Goal: Find specific page/section: Find specific page/section

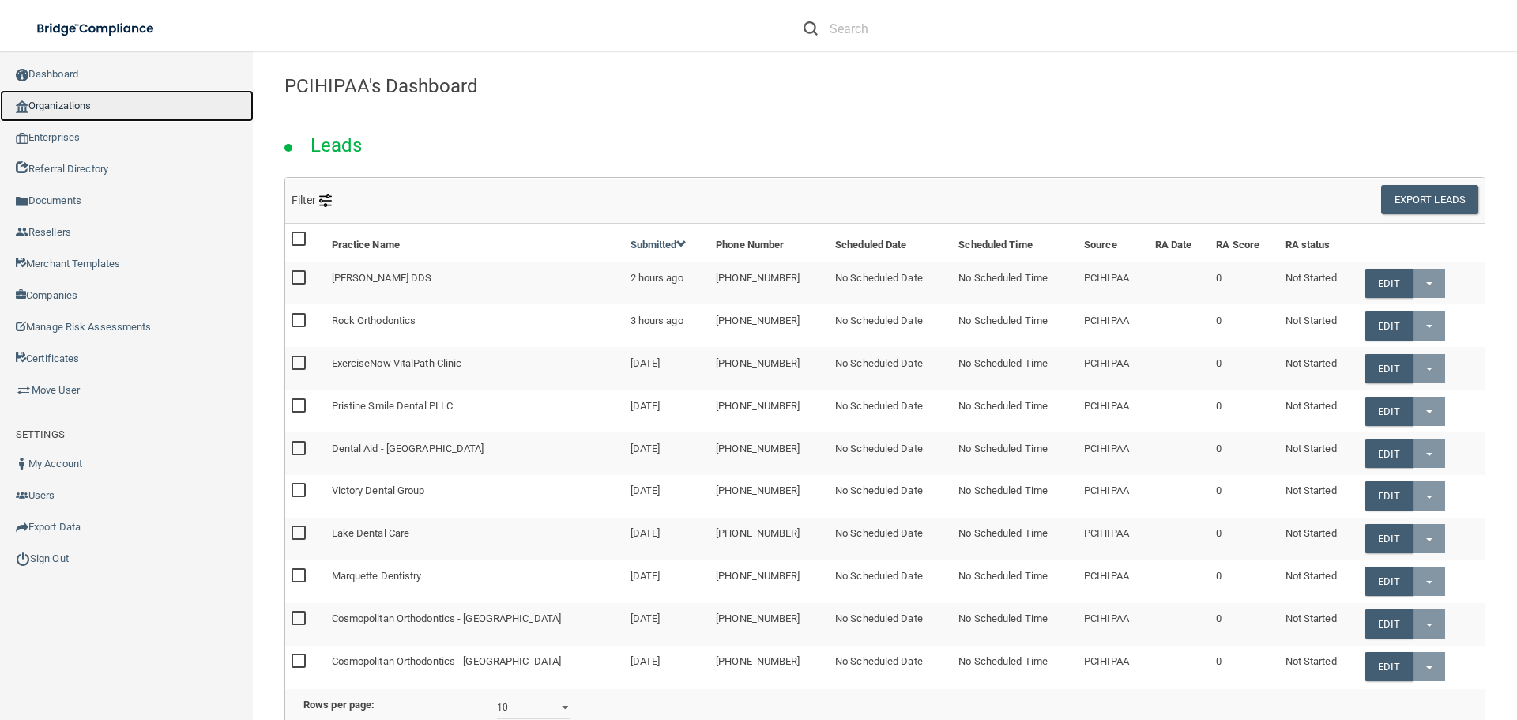
click at [77, 105] on link "Organizations" at bounding box center [127, 106] width 254 height 32
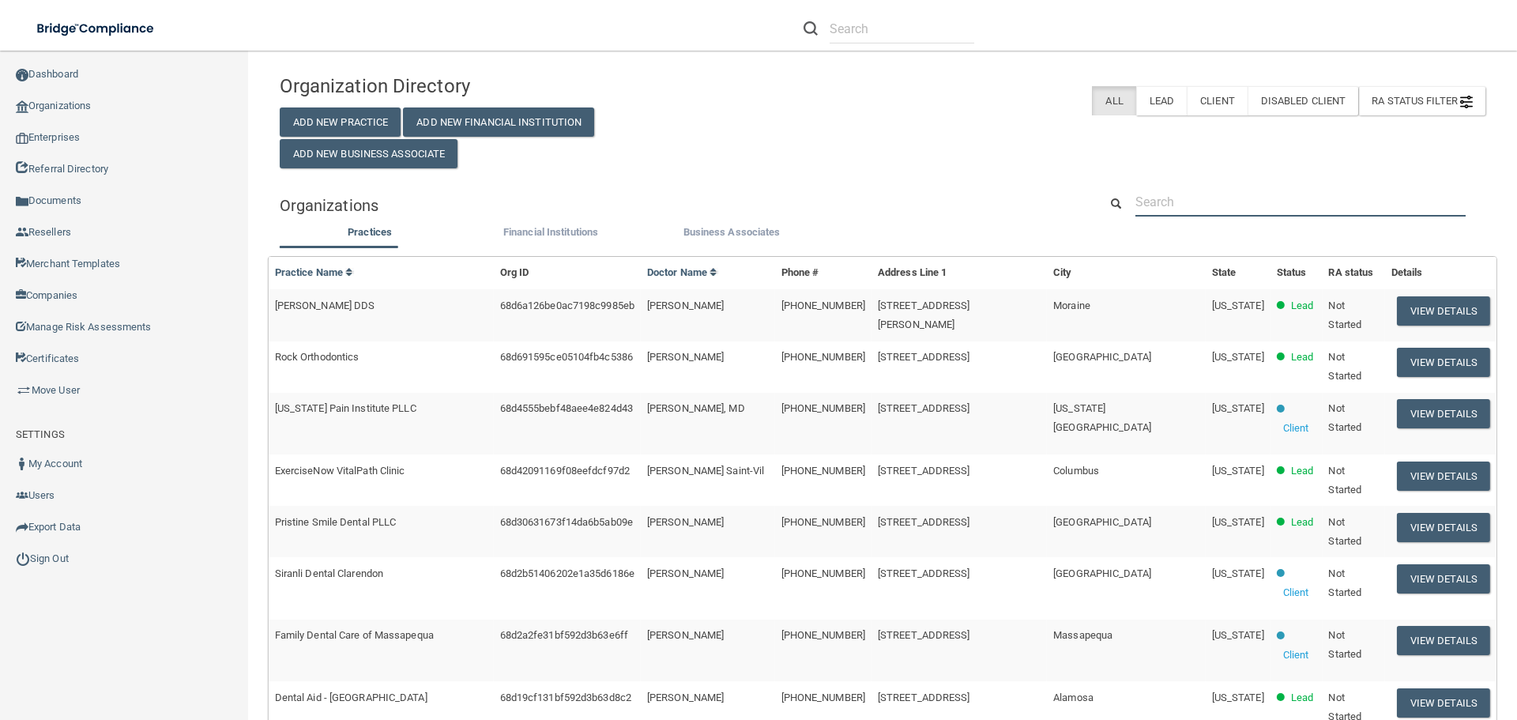
click at [1181, 206] on input "text" at bounding box center [1301, 201] width 330 height 29
paste input "[PERSON_NAME]. Pierre DDS"
type input "[PERSON_NAME]. Pierre DDS"
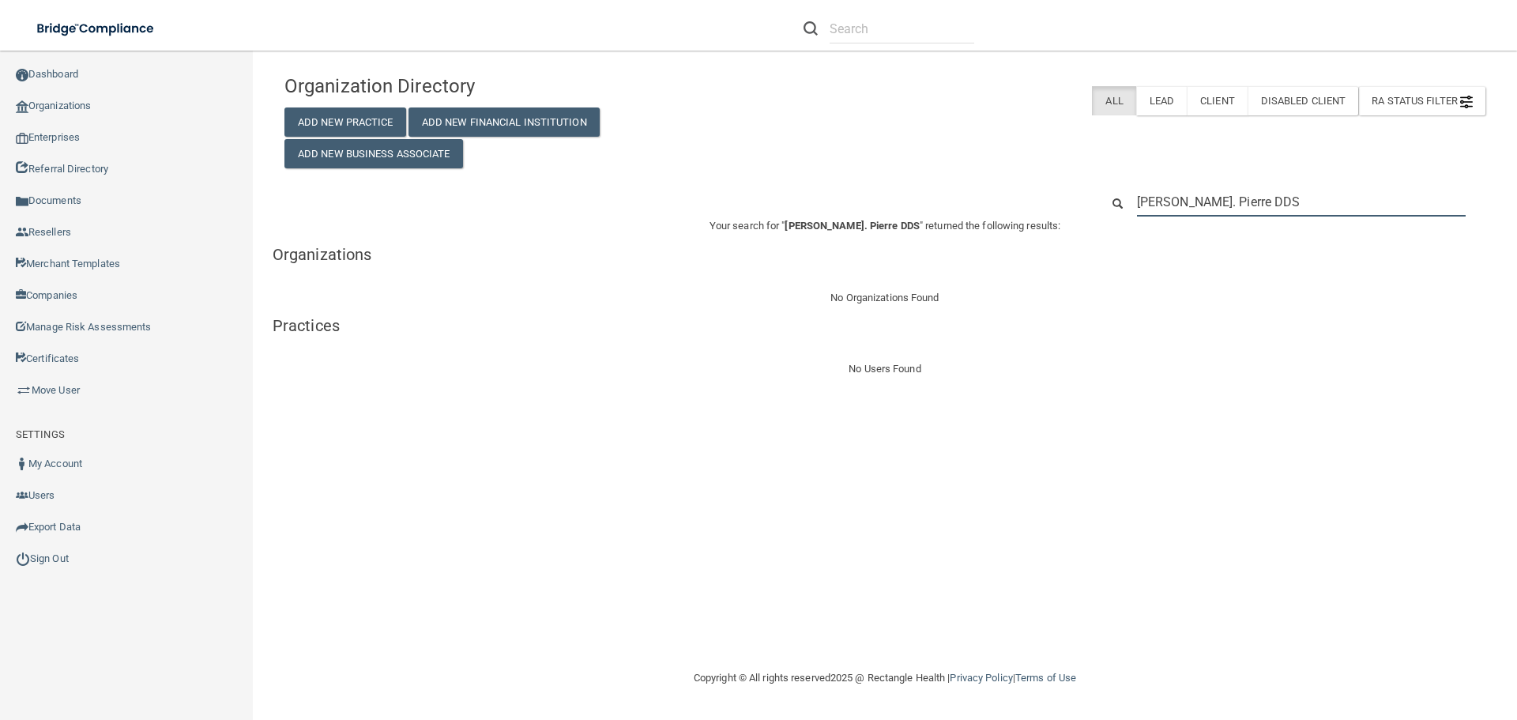
drag, startPoint x: 1268, startPoint y: 208, endPoint x: 1110, endPoint y: 222, distance: 158.7
click at [1110, 222] on div "Organization Directory Add New Practice Add New Financial Institution Add New B…" at bounding box center [885, 222] width 1201 height 312
paste input "[PHONE_NUMBER]"
type input "[PHONE_NUMBER]"
drag, startPoint x: 1246, startPoint y: 201, endPoint x: 1080, endPoint y: 214, distance: 166.5
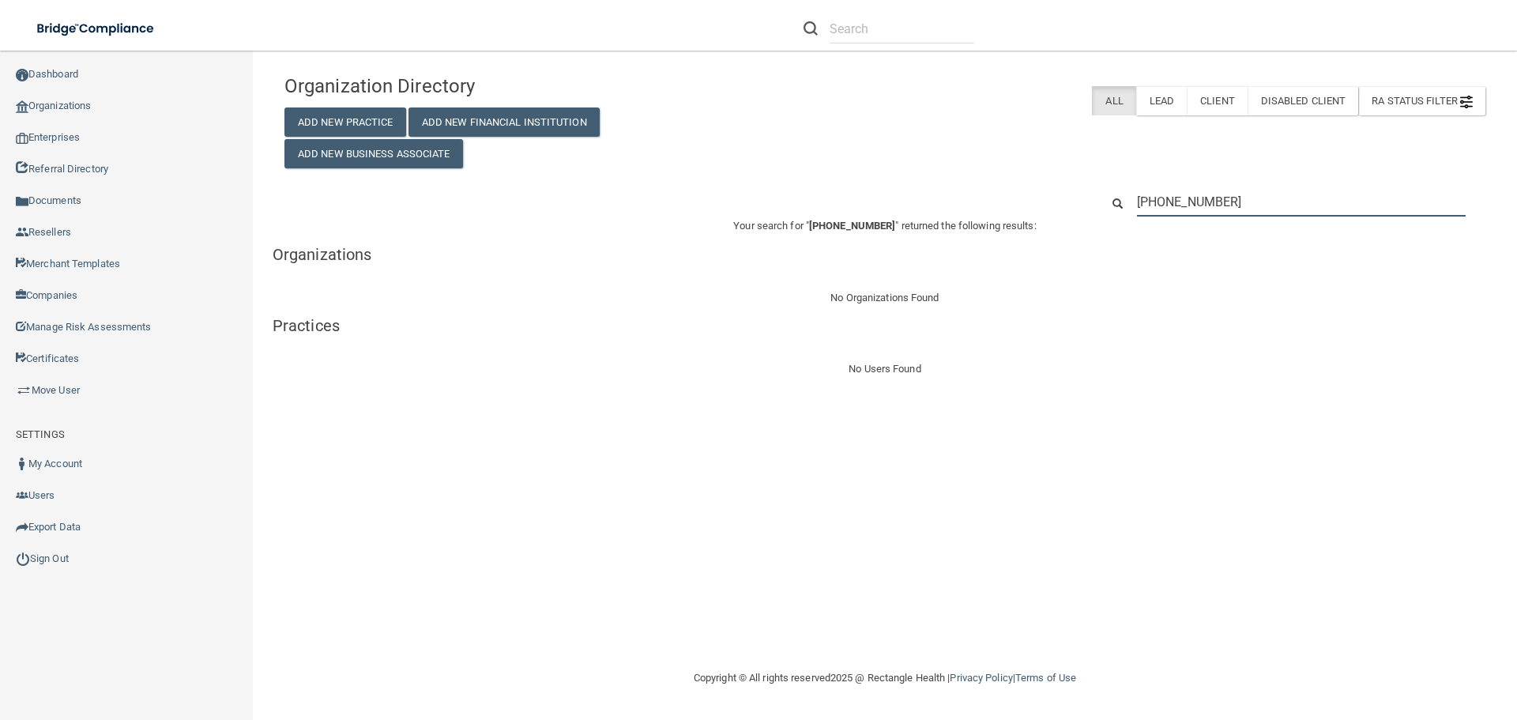
click at [1080, 214] on div "[PHONE_NUMBER]" at bounding box center [885, 201] width 1225 height 29
paste input "[EMAIL_ADDRESS][DOMAIN_NAME]"
type input "[EMAIL_ADDRESS][DOMAIN_NAME]"
drag, startPoint x: 1257, startPoint y: 198, endPoint x: 1116, endPoint y: 197, distance: 141.5
click at [1116, 197] on div "[EMAIL_ADDRESS][DOMAIN_NAME]" at bounding box center [1293, 201] width 409 height 29
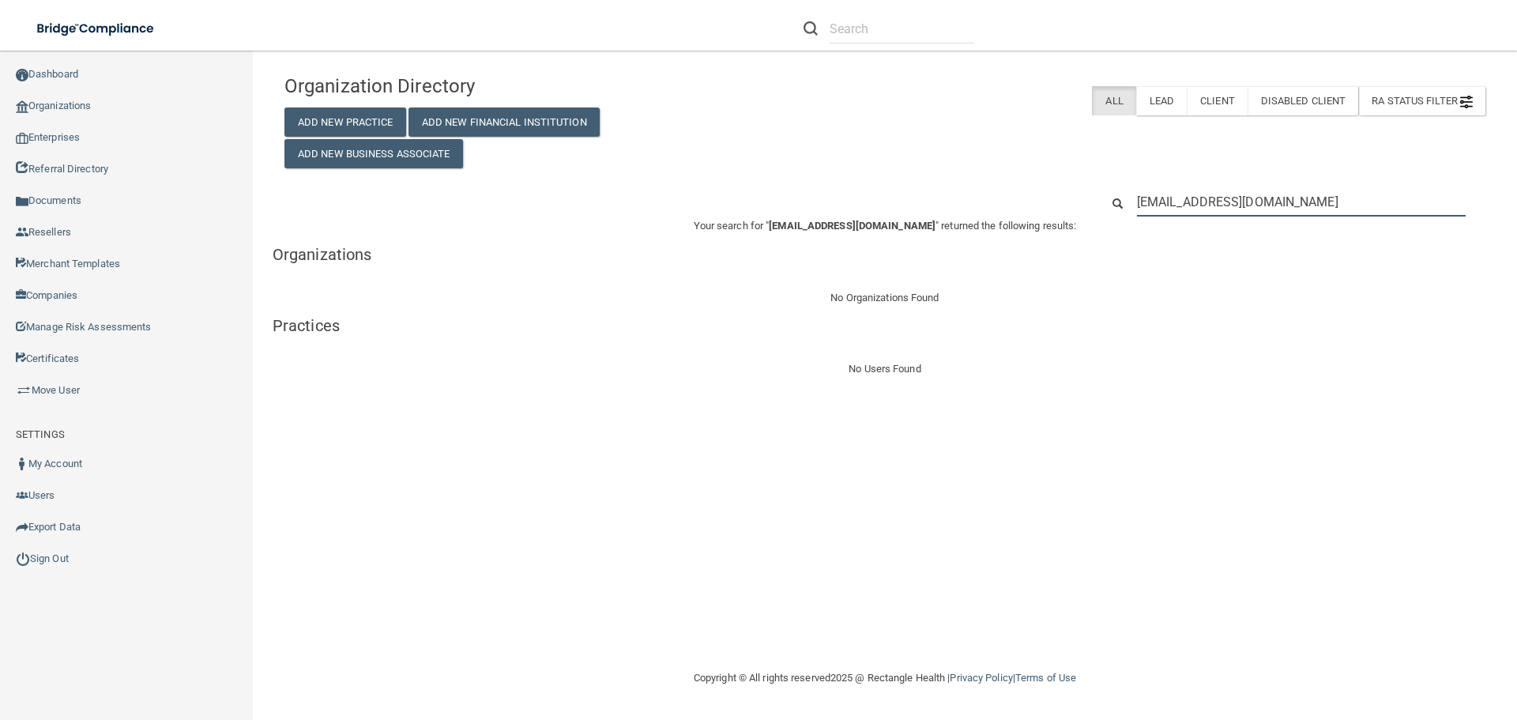
paste input "[PERSON_NAME]"
type input "[PERSON_NAME]"
click at [553, 658] on footer "Copyright © All rights reserved 2025 @ Rectangle Health | Privacy Policy | Term…" at bounding box center [885, 678] width 1201 height 51
click at [451, 662] on footer "Copyright © All rights reserved 2025 @ Rectangle Health | Privacy Policy | Term…" at bounding box center [885, 678] width 1201 height 51
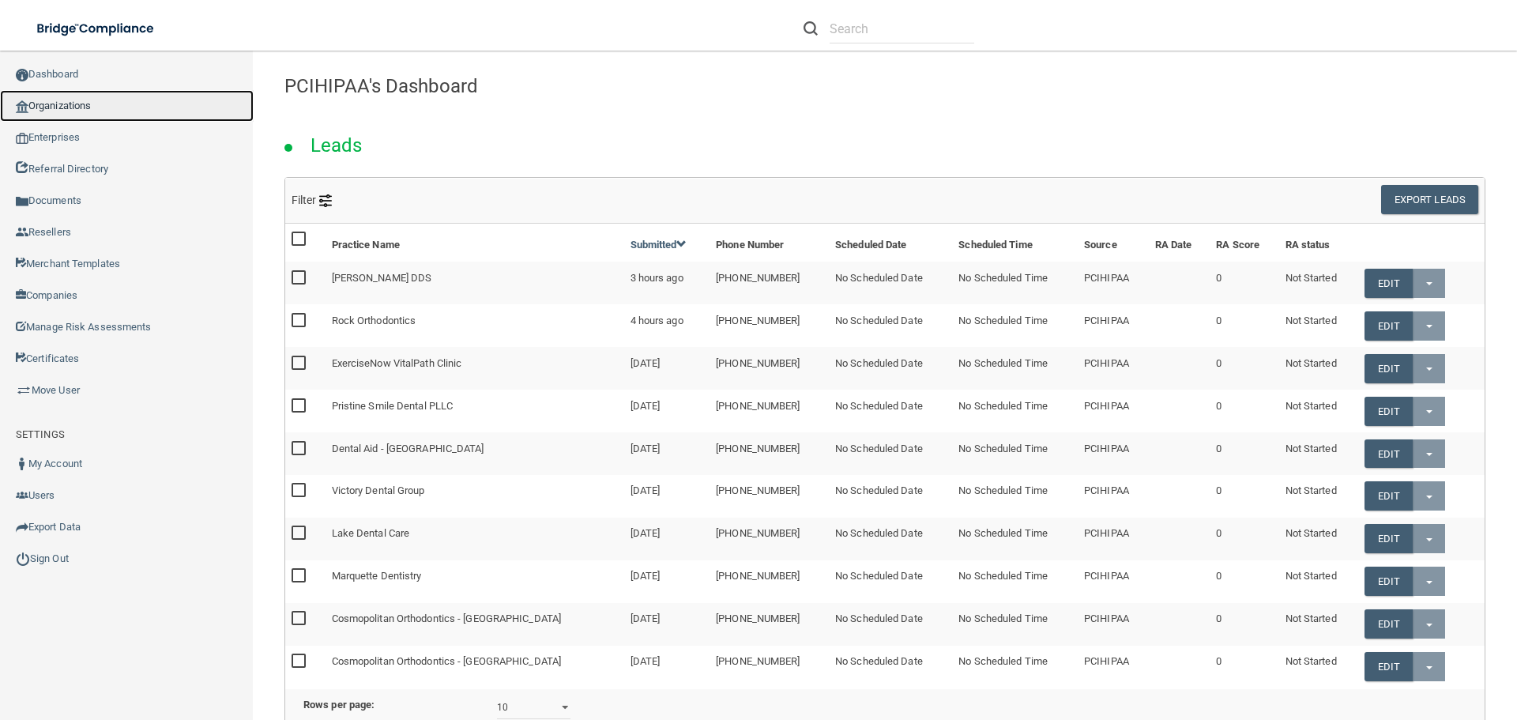
drag, startPoint x: 95, startPoint y: 106, endPoint x: 100, endPoint y: 114, distance: 9.6
click at [95, 105] on link "Organizations" at bounding box center [127, 106] width 254 height 32
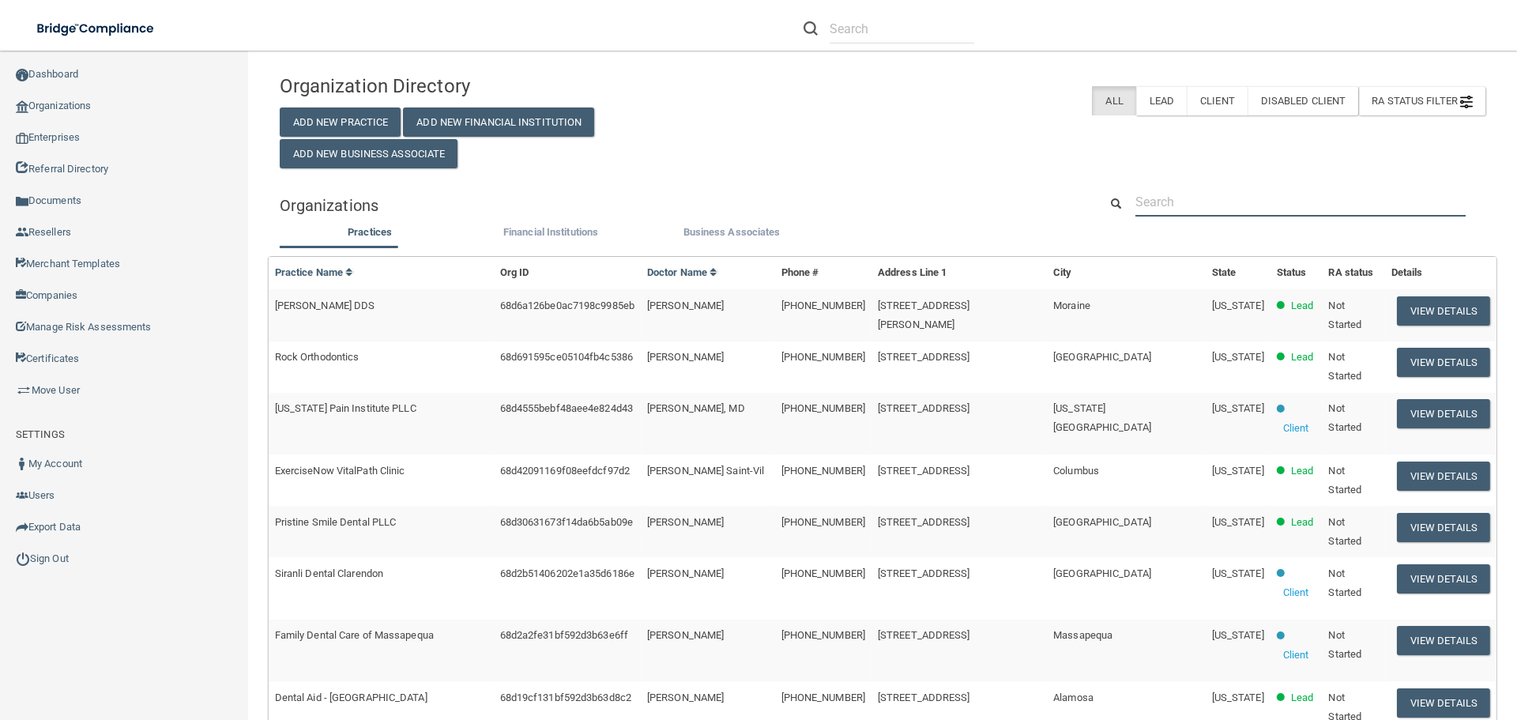
click at [1197, 213] on input "text" at bounding box center [1301, 201] width 330 height 29
paste input "Dental Care Centre of [GEOGRAPHIC_DATA]"
type input "Dental Care Centre of [GEOGRAPHIC_DATA]"
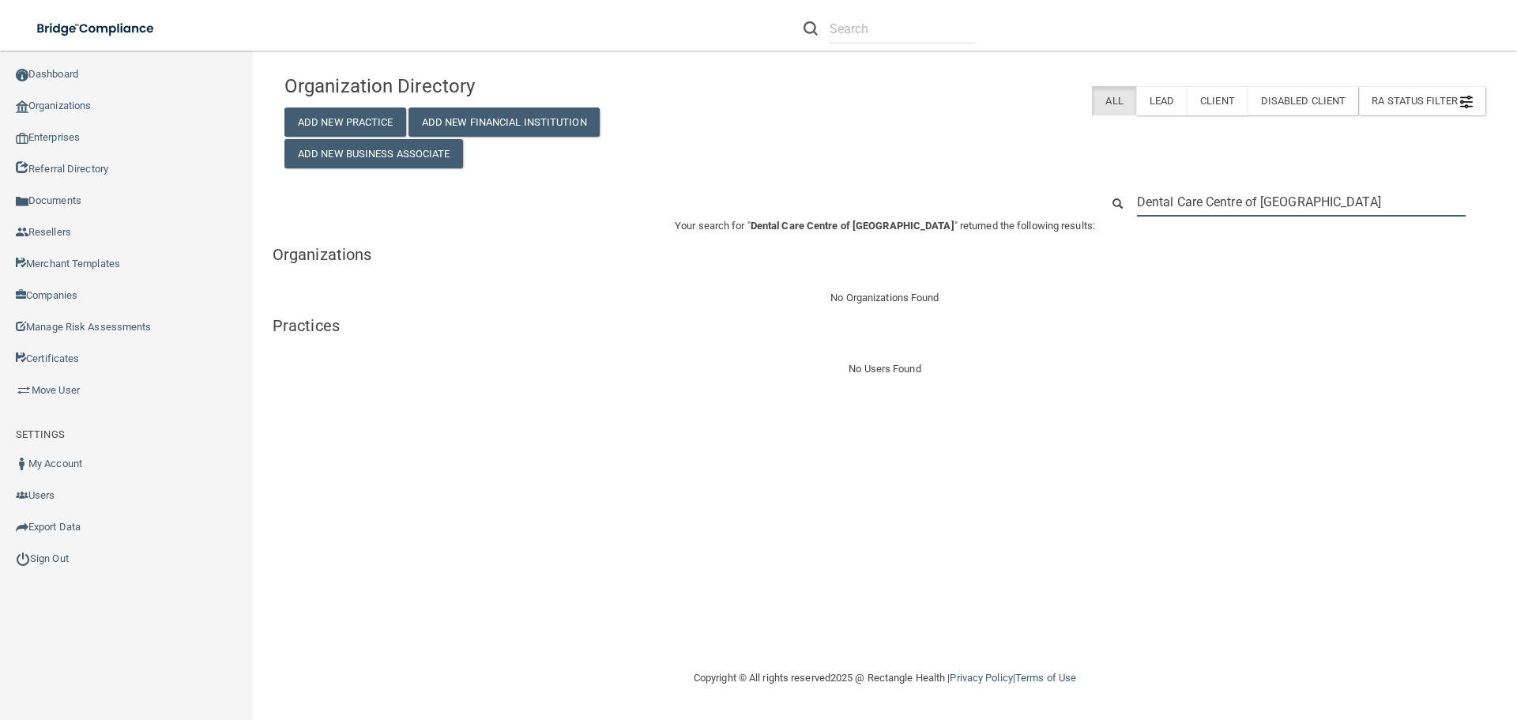
drag, startPoint x: 1254, startPoint y: 196, endPoint x: 1079, endPoint y: 187, distance: 174.9
click at [1079, 187] on div "Organization Directory Add New Practice Add New Financial Institution Add New B…" at bounding box center [885, 222] width 1201 height 312
paste input "(512) 892-7800"
type input "(512) 892-7800"
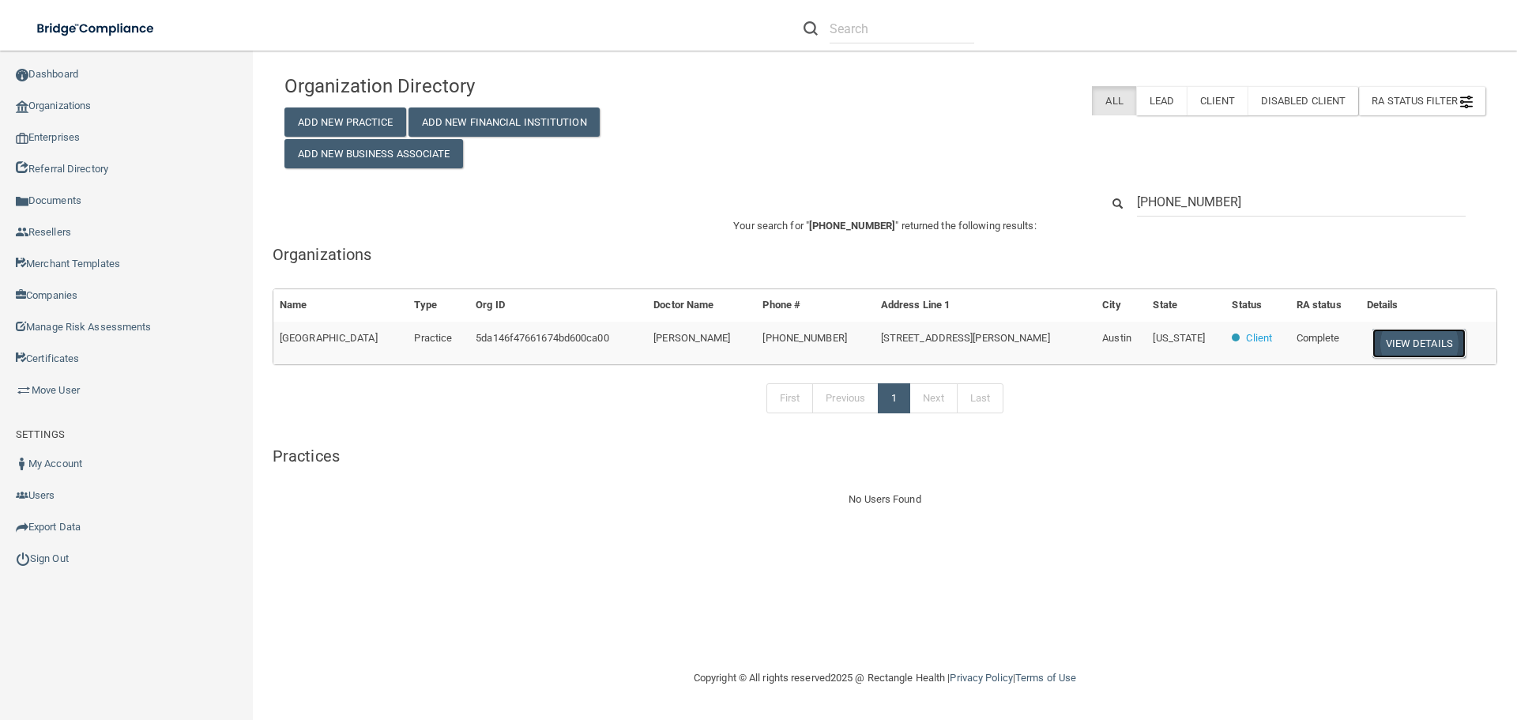
click at [1387, 345] on button "View Details" at bounding box center [1419, 343] width 93 height 29
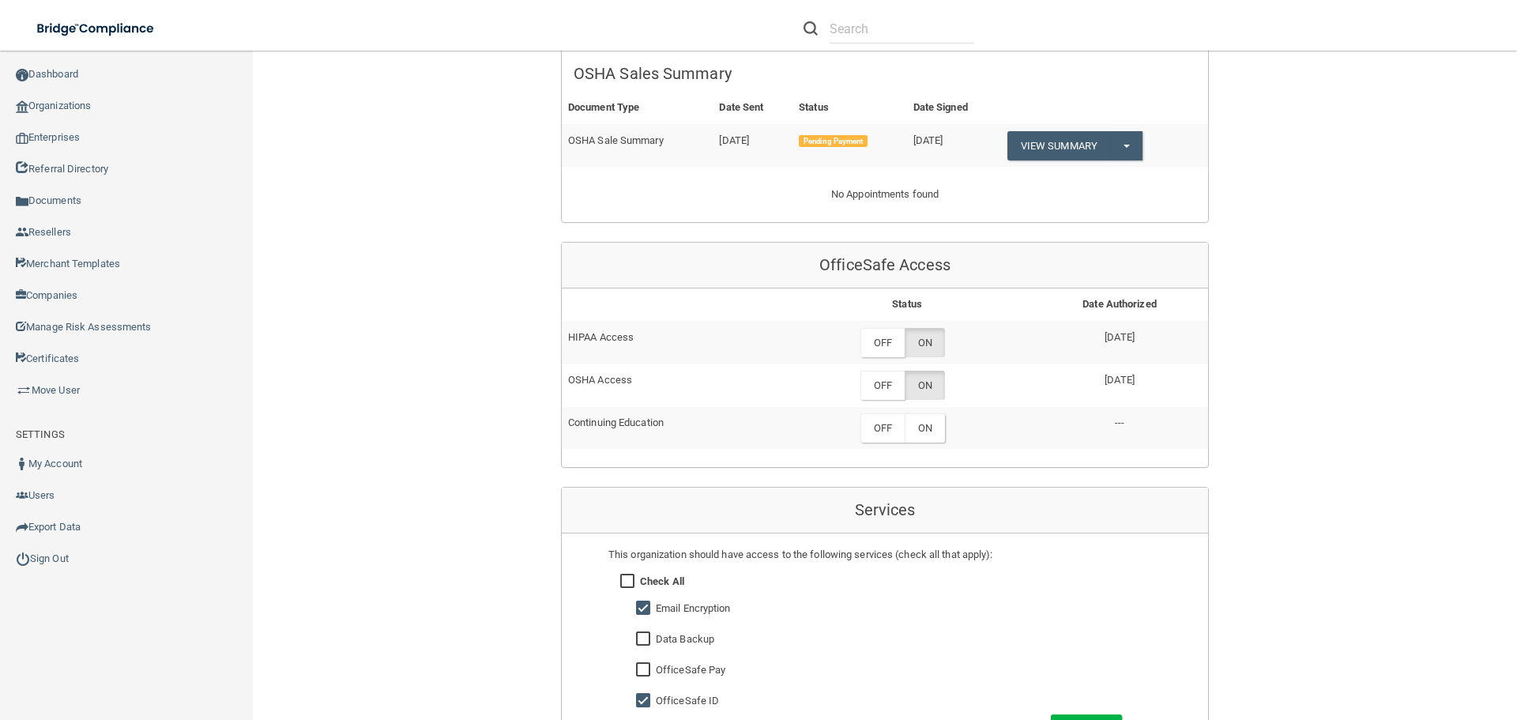
scroll to position [632, 0]
drag, startPoint x: 890, startPoint y: 347, endPoint x: 884, endPoint y: 379, distance: 32.9
click at [890, 346] on label "OFF" at bounding box center [883, 341] width 44 height 29
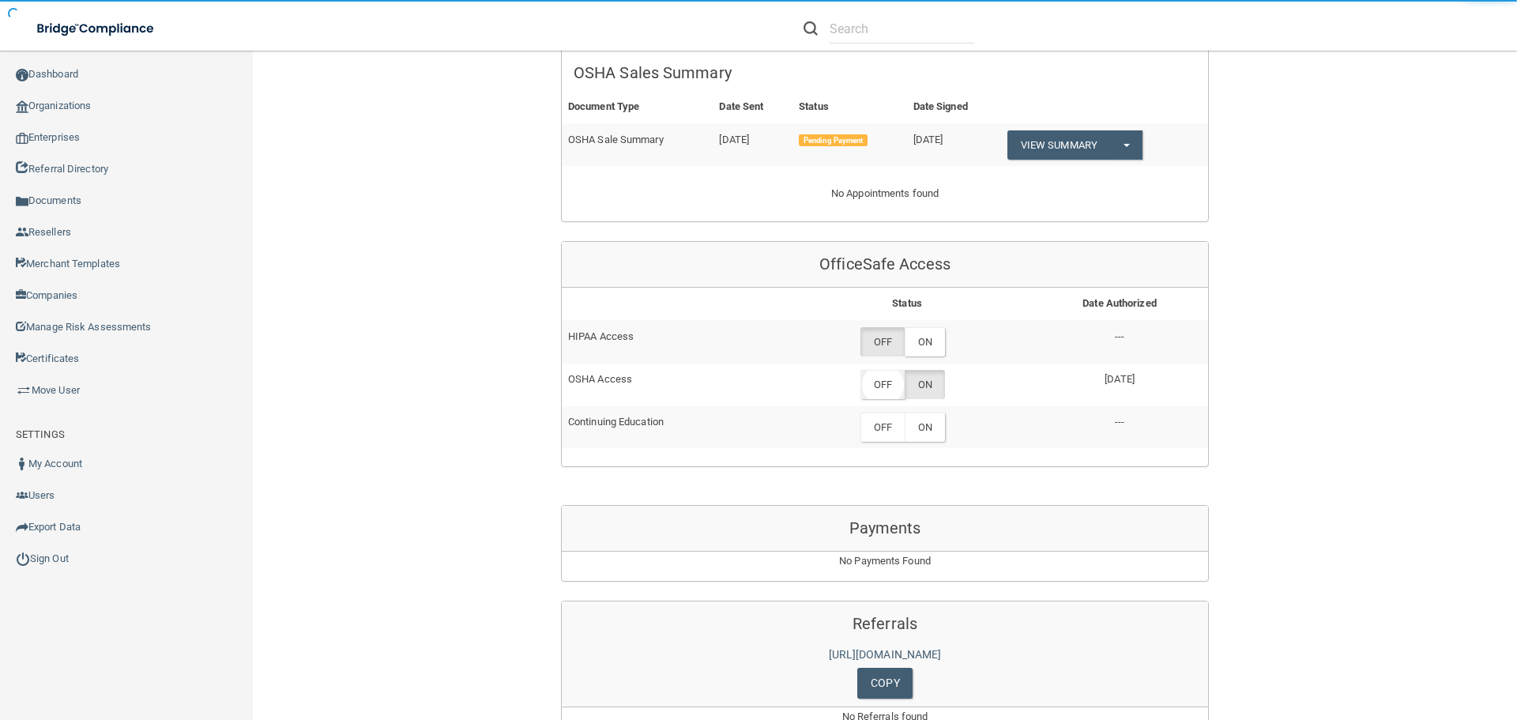
click at [882, 390] on label "OFF" at bounding box center [883, 384] width 44 height 29
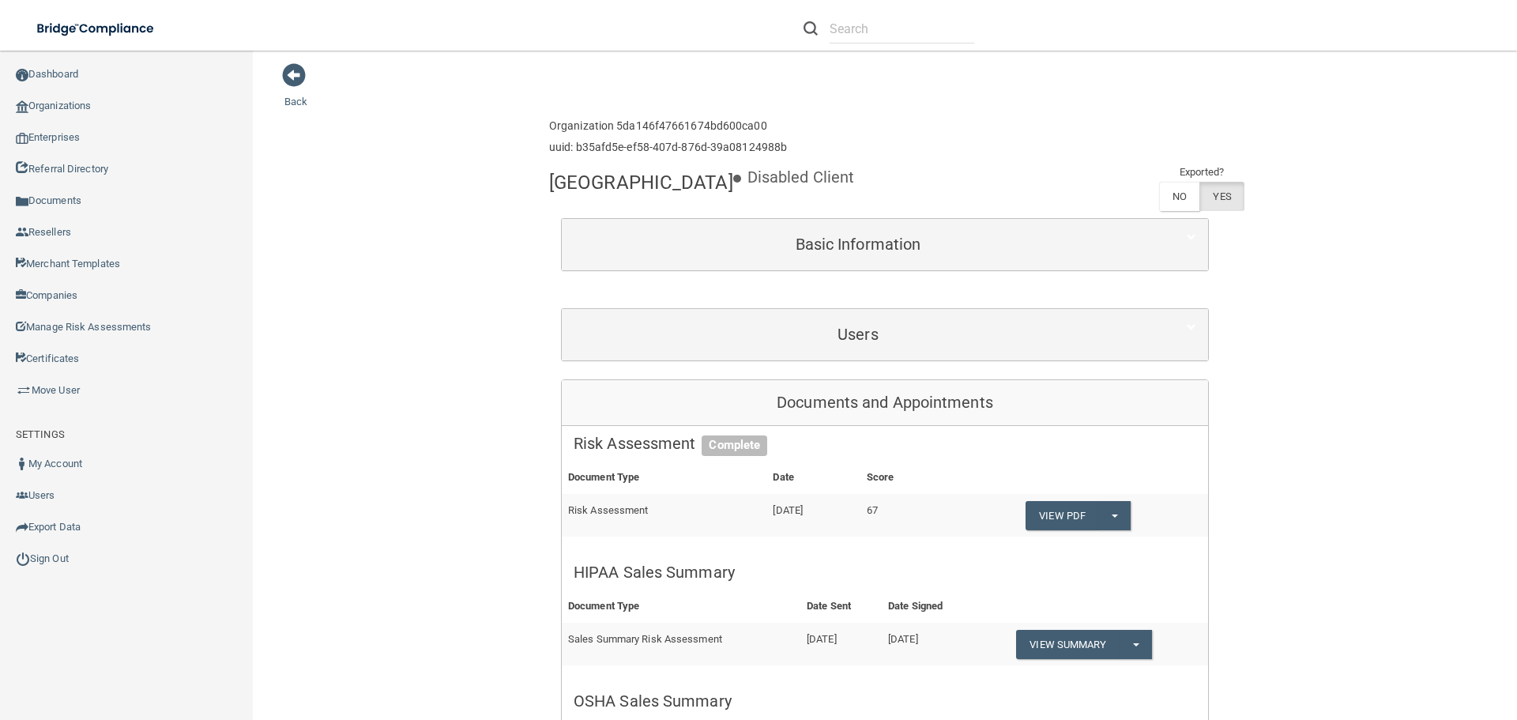
scroll to position [0, 0]
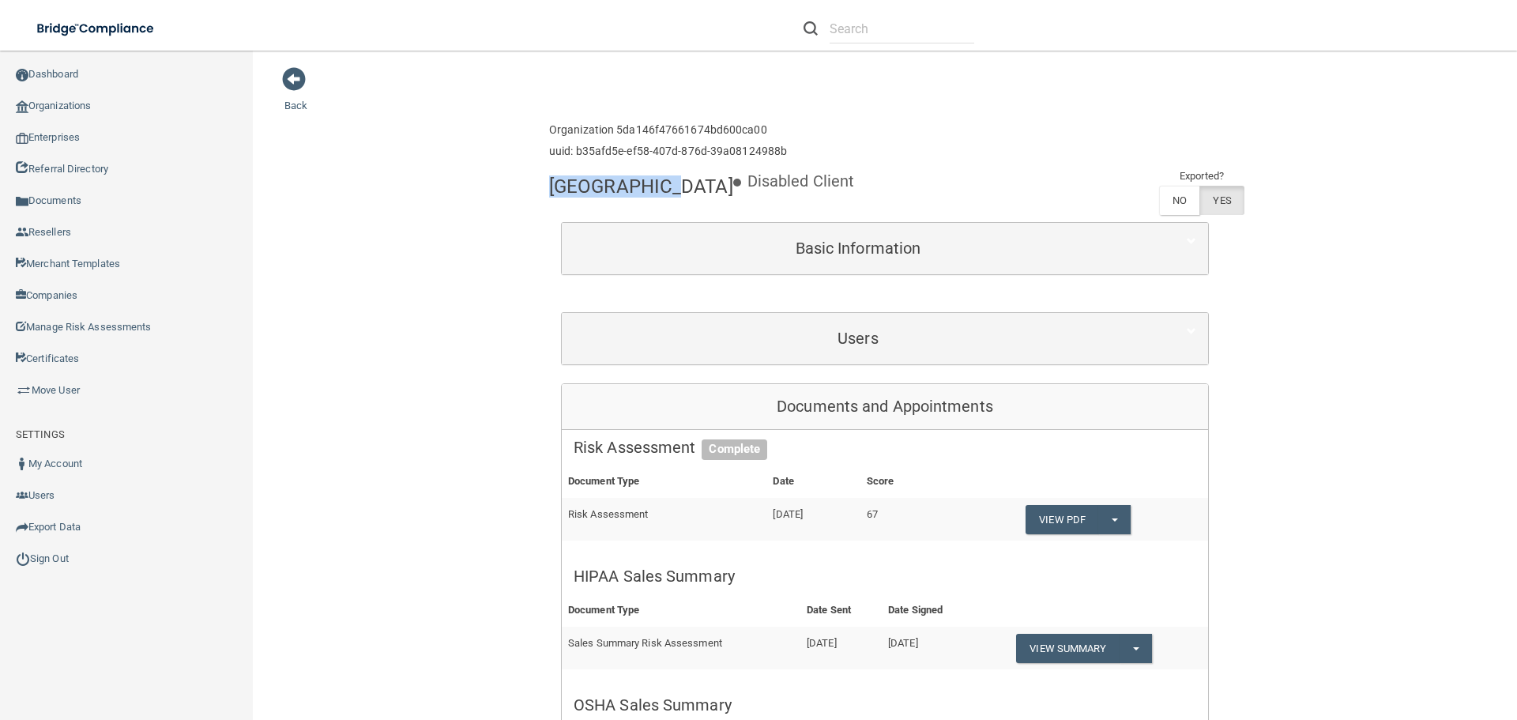
drag, startPoint x: 650, startPoint y: 185, endPoint x: 547, endPoint y: 185, distance: 103.5
click at [549, 185] on h4 "Dental Centre" at bounding box center [641, 186] width 184 height 21
drag, startPoint x: 545, startPoint y: 184, endPoint x: 654, endPoint y: 180, distance: 109.1
click at [654, 180] on h4 "Dental Centre" at bounding box center [641, 186] width 184 height 21
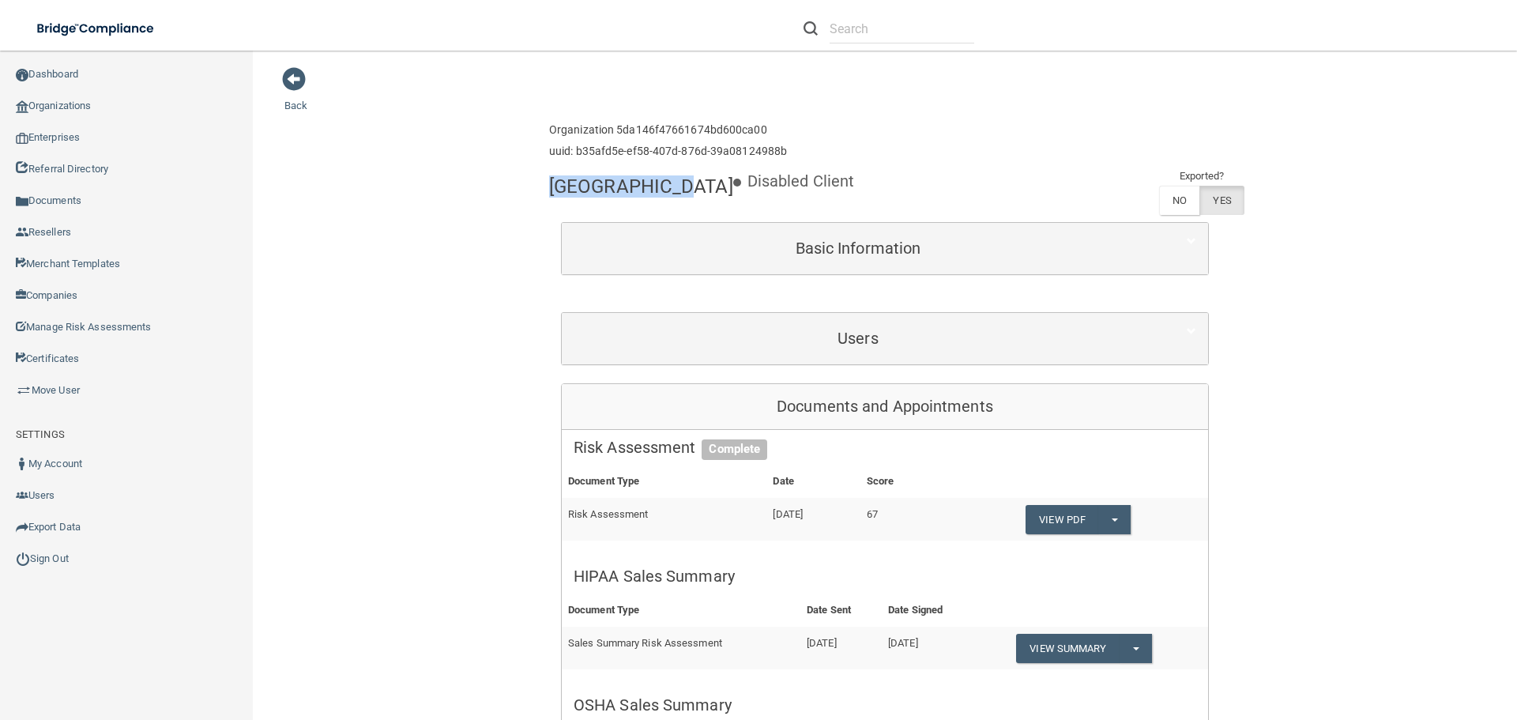
copy h4 "Dental Centre"
